Goal: Entertainment & Leisure: Consume media (video, audio)

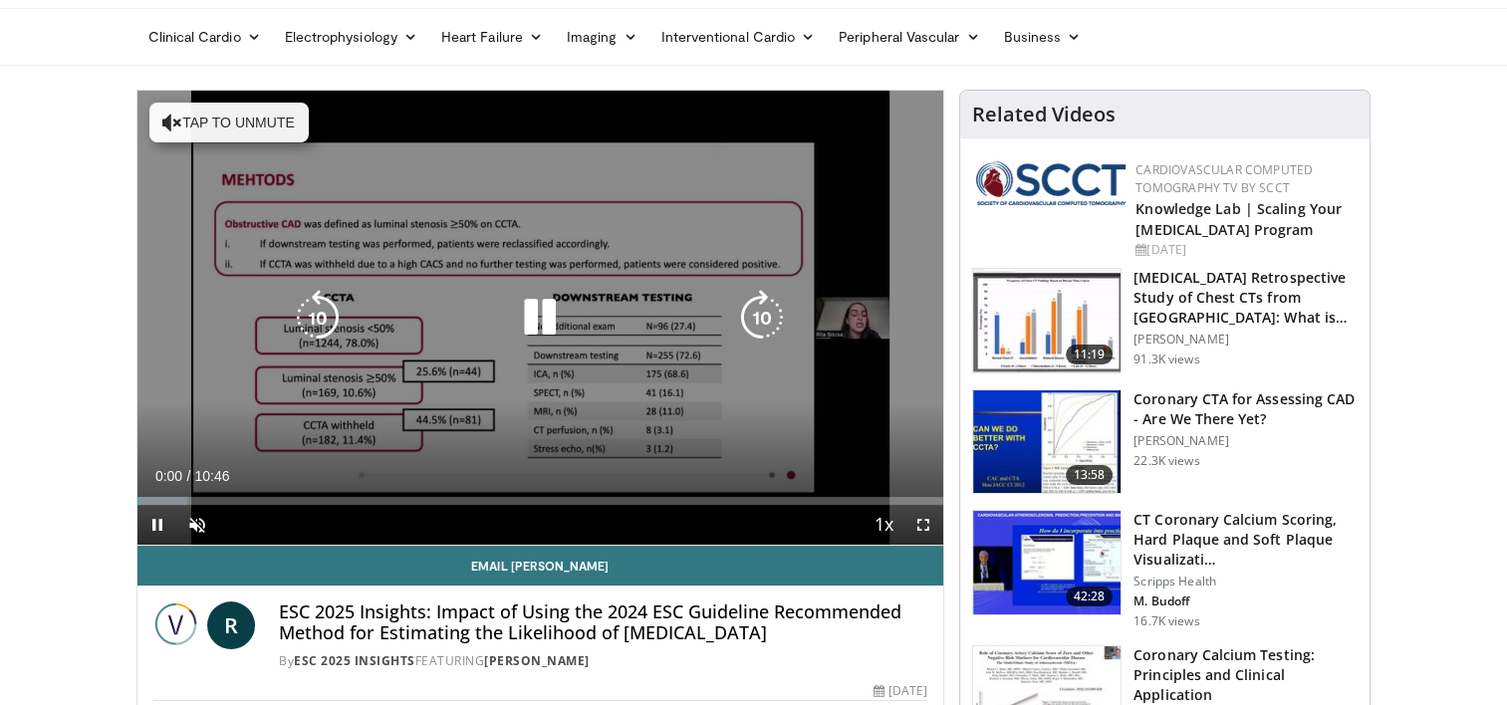
scroll to position [100, 0]
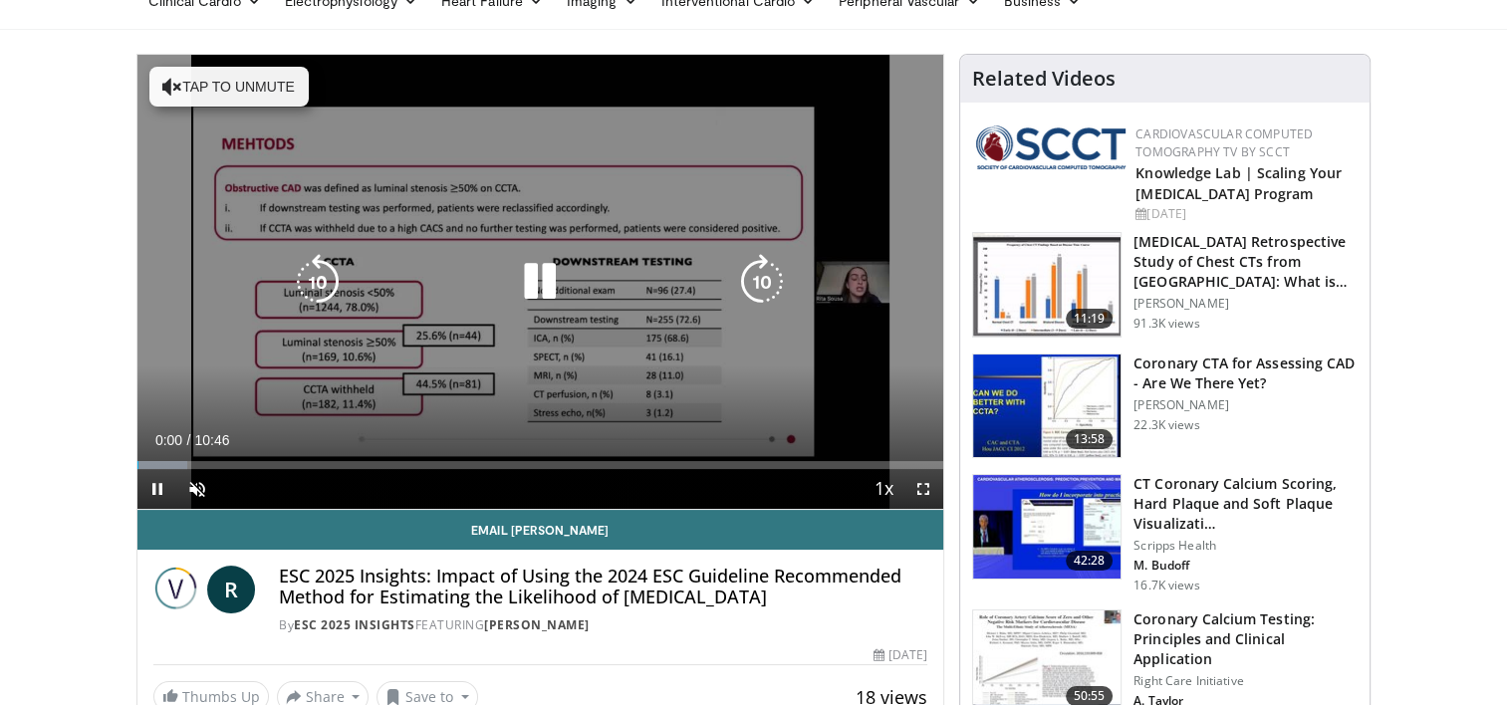
click at [277, 80] on button "Tap to unmute" at bounding box center [228, 87] width 159 height 40
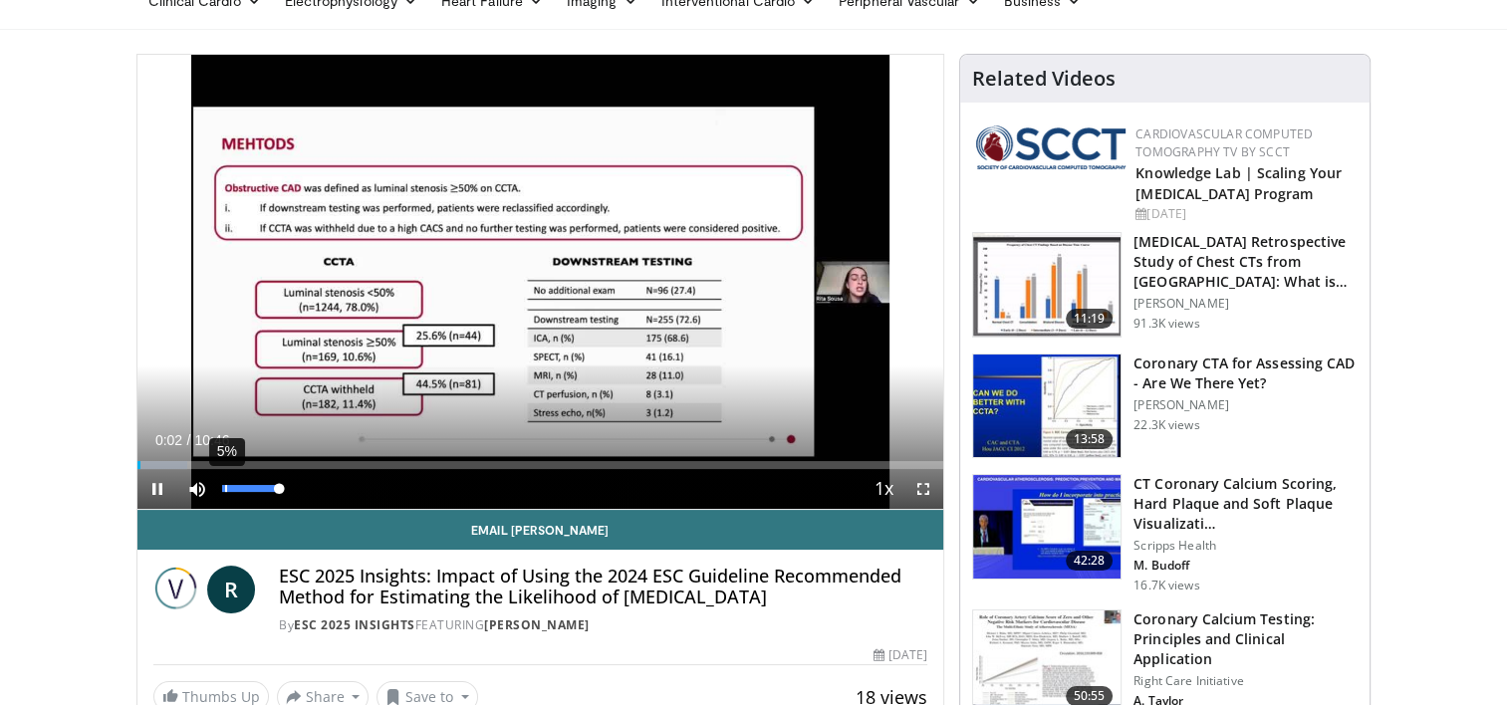
click at [224, 492] on div "5%" at bounding box center [251, 489] width 70 height 40
click at [237, 490] on div "9%" at bounding box center [250, 488] width 57 height 7
click at [158, 479] on span "Video Player" at bounding box center [157, 489] width 40 height 40
